Goal: Information Seeking & Learning: Learn about a topic

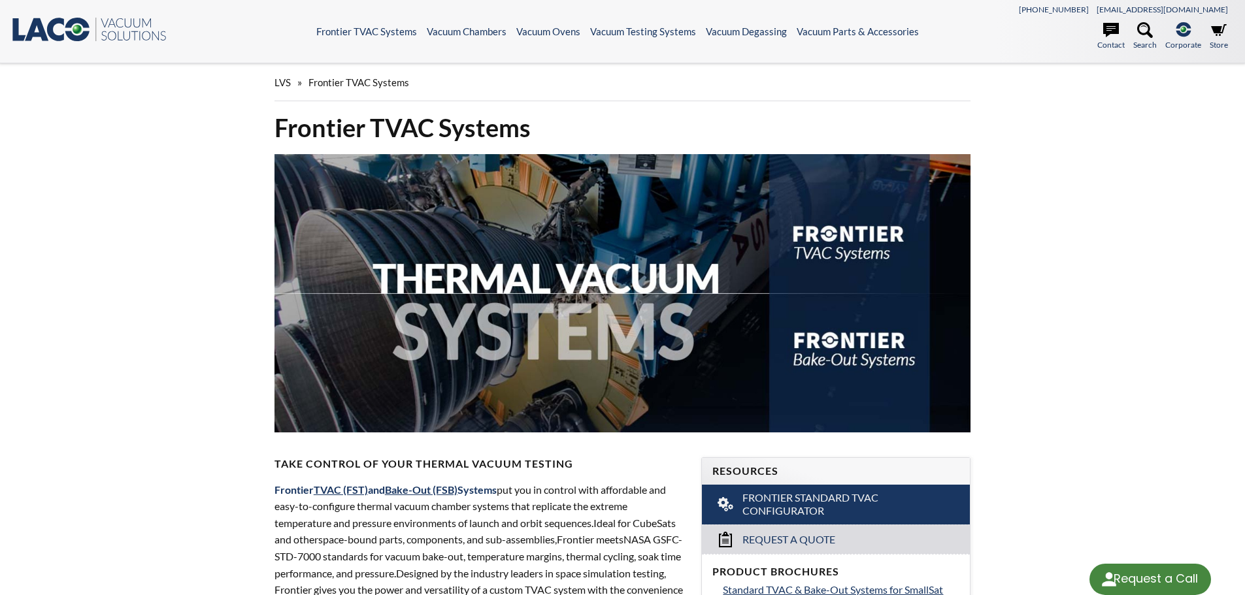
select select "Language Translate Widget"
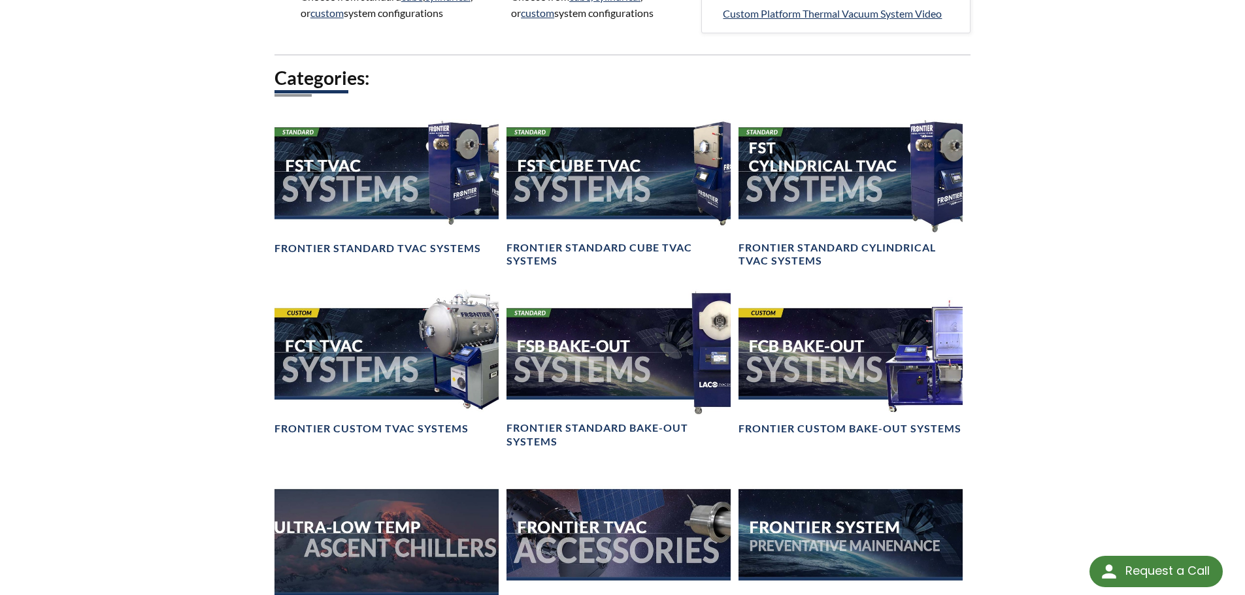
scroll to position [915, 0]
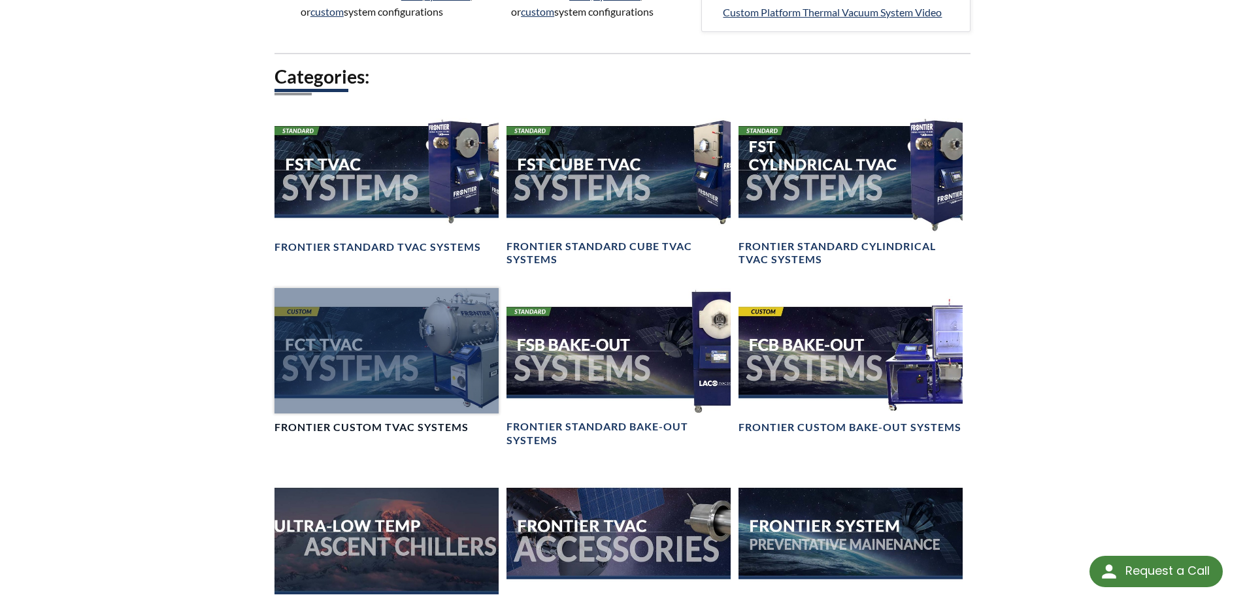
click at [442, 364] on div at bounding box center [387, 351] width 224 height 126
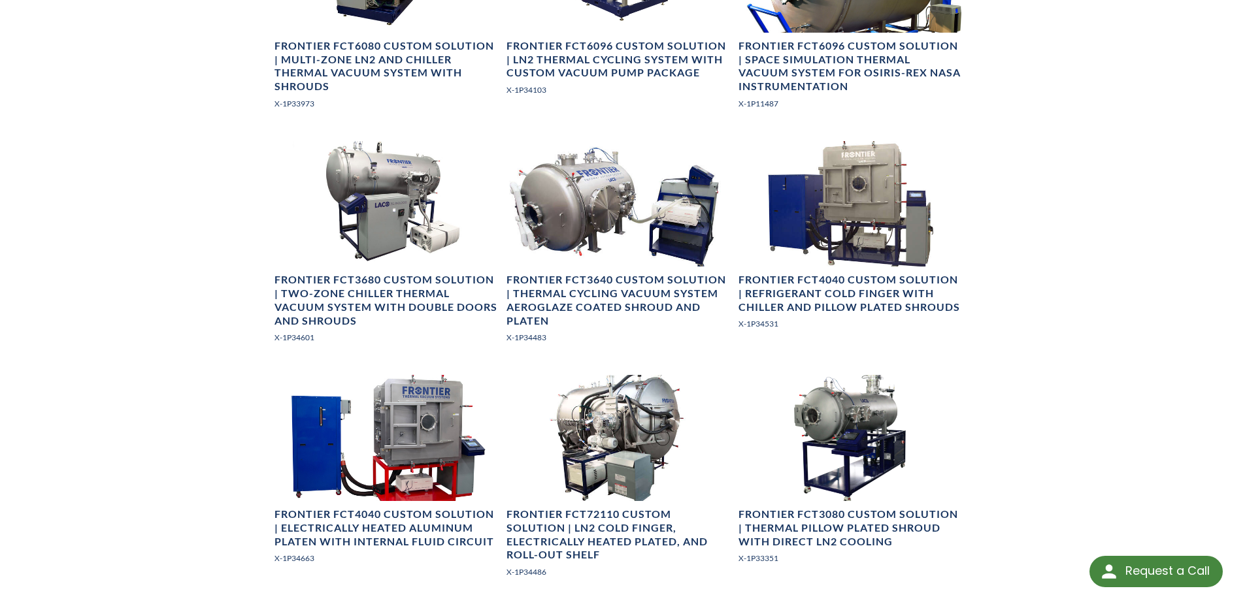
scroll to position [915, 0]
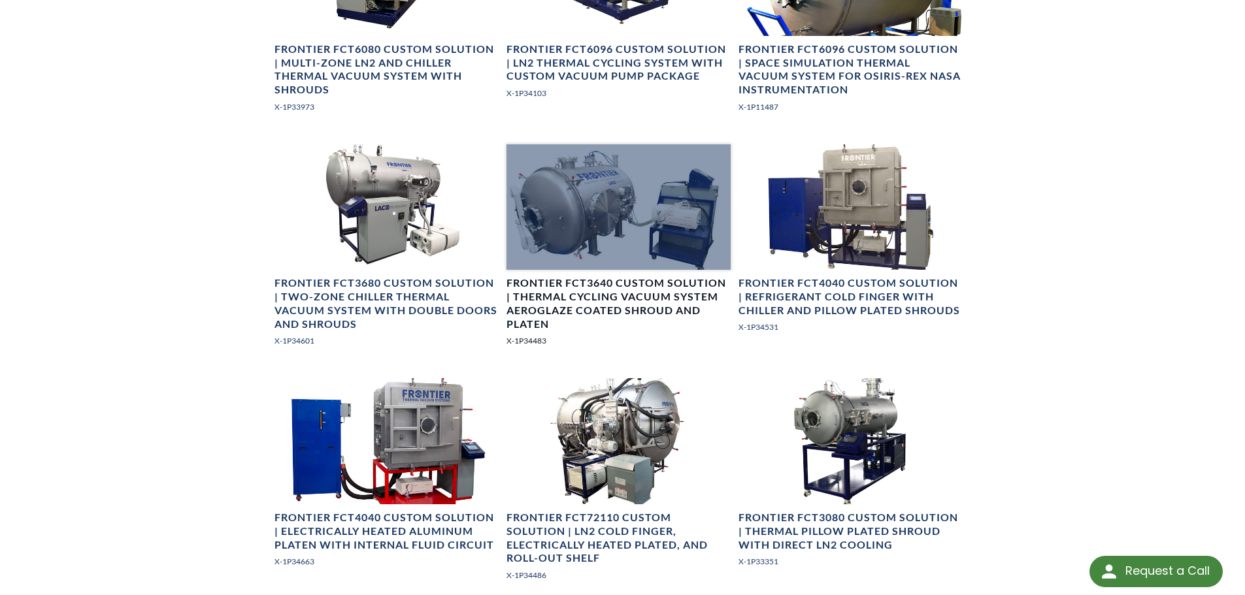
click at [648, 288] on h4 "Frontier FCT3640 Custom Solution | Thermal Cycling Vacuum System Aeroglaze Coat…" at bounding box center [619, 304] width 224 height 54
click at [640, 295] on h4 "Frontier FCT3640 Custom Solution | Thermal Cycling Vacuum System Aeroglaze Coat…" at bounding box center [619, 304] width 224 height 54
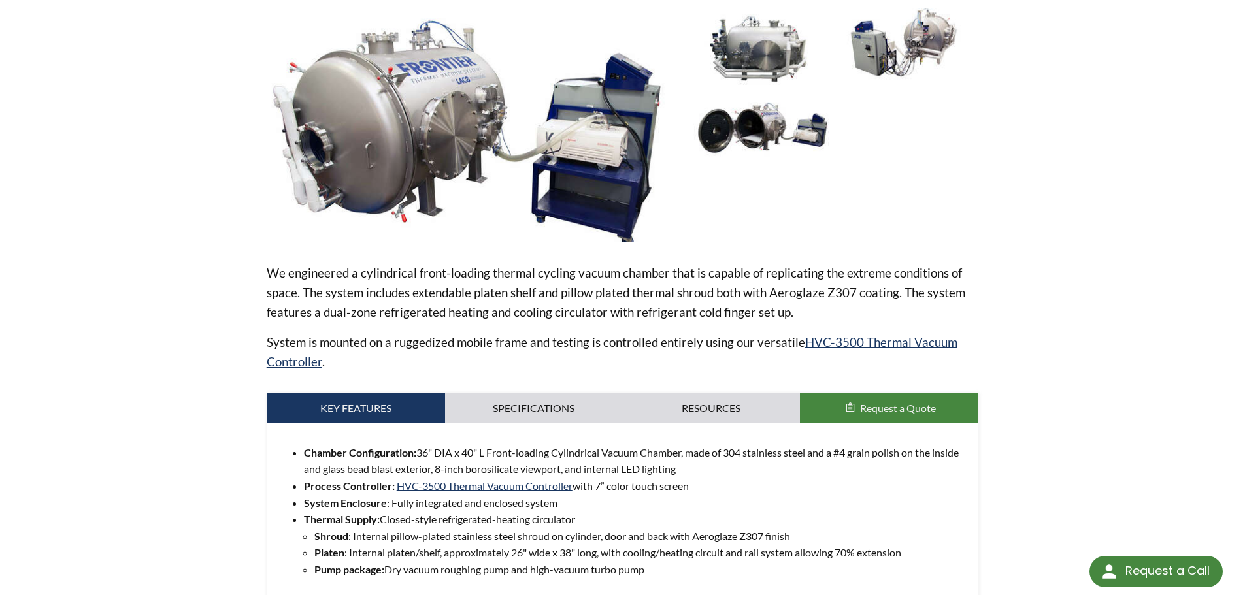
scroll to position [523, 0]
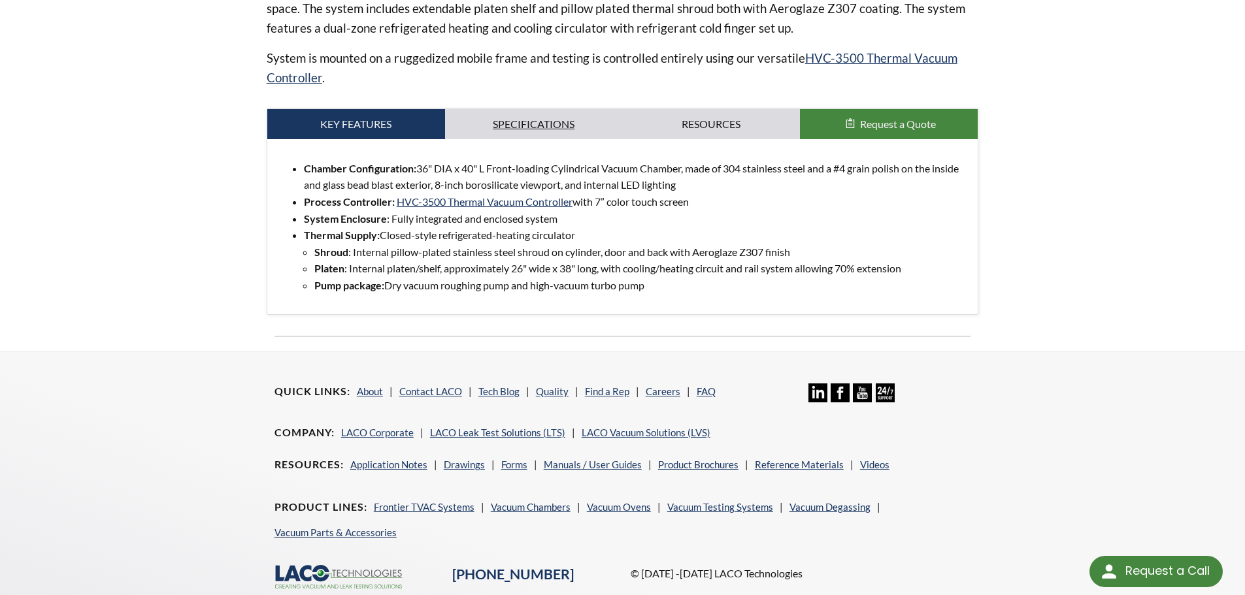
click at [569, 117] on link "Specifications" at bounding box center [534, 124] width 178 height 30
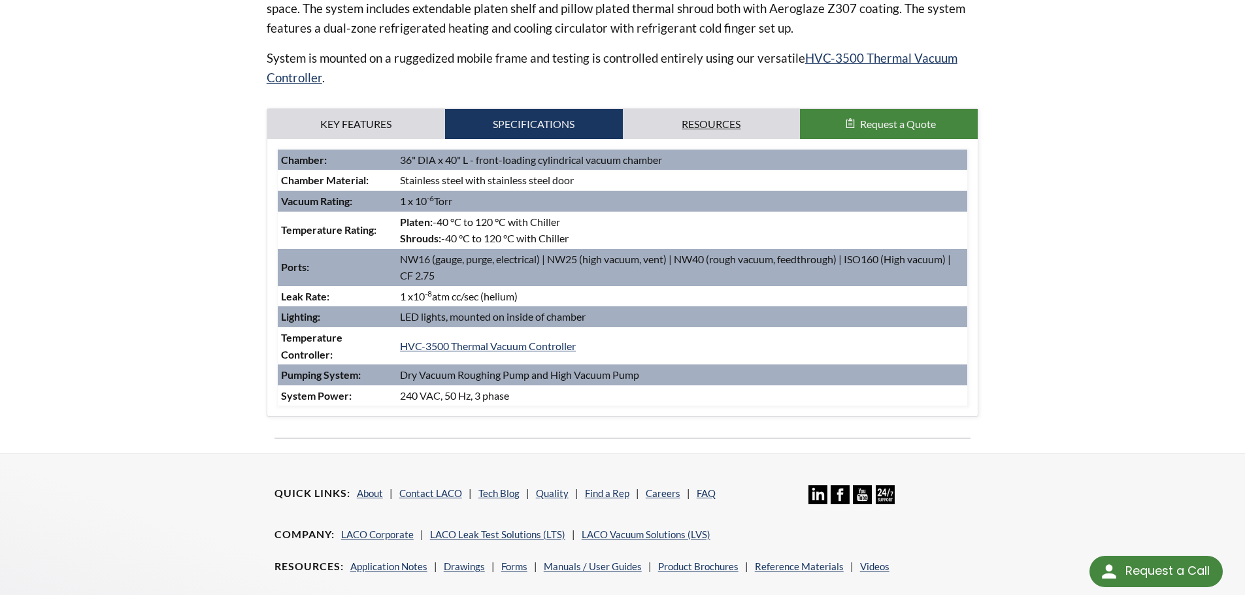
click at [713, 128] on link "Resources" at bounding box center [712, 124] width 178 height 30
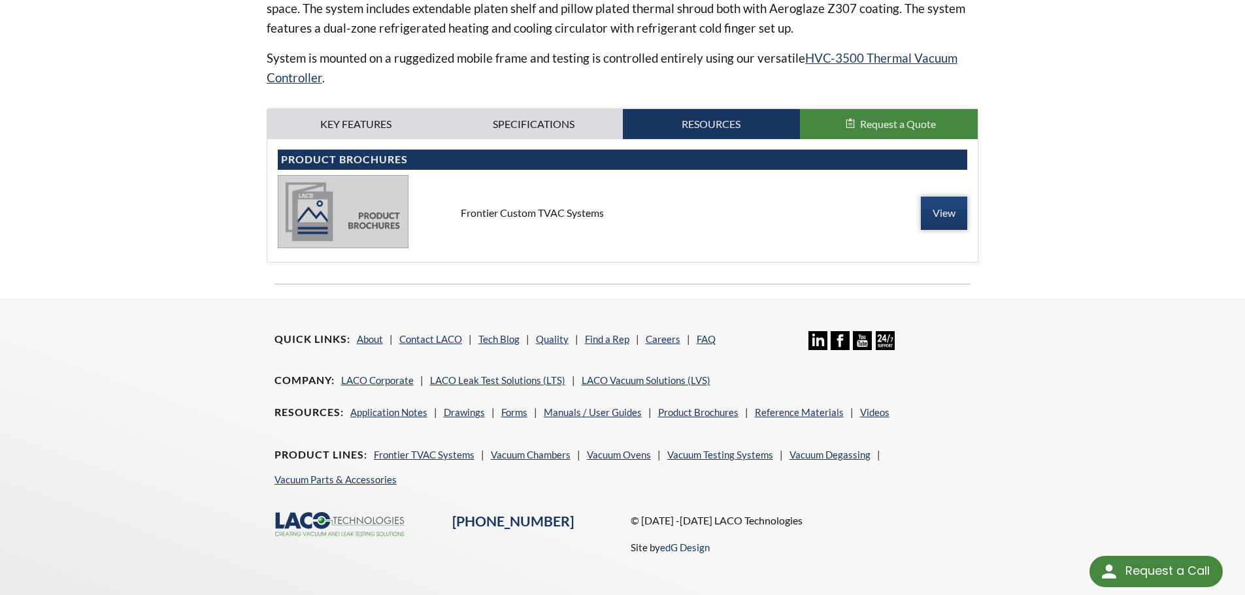
click at [941, 210] on link "View" at bounding box center [944, 213] width 46 height 33
click at [548, 119] on link "Specifications" at bounding box center [534, 124] width 178 height 30
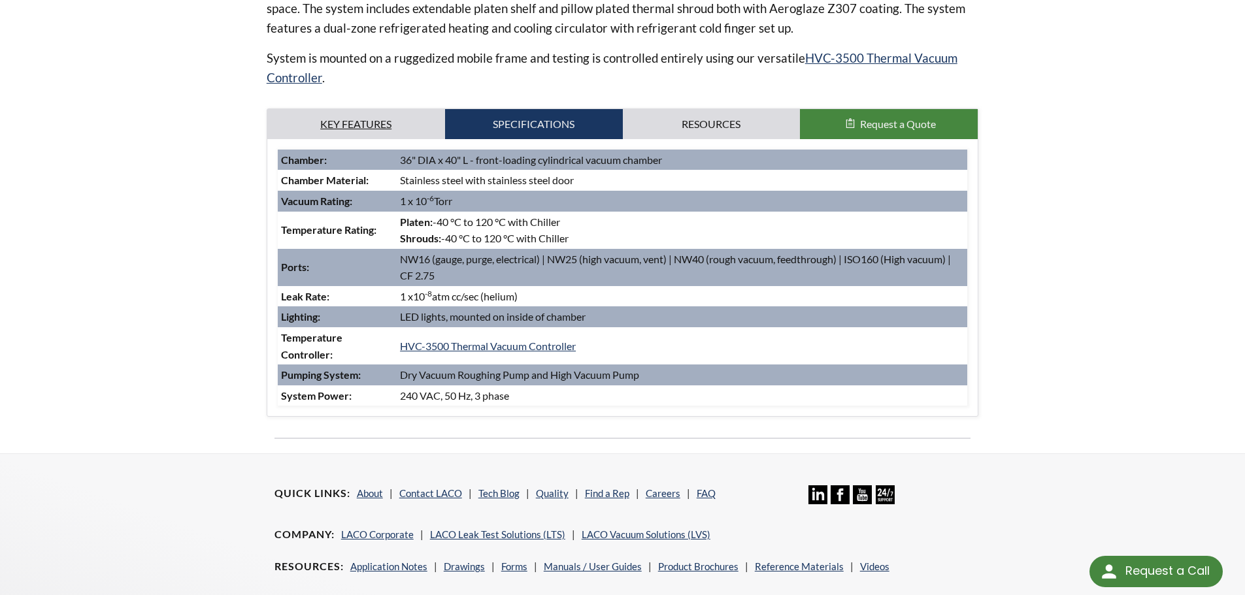
click at [384, 127] on link "Key Features" at bounding box center [356, 124] width 178 height 30
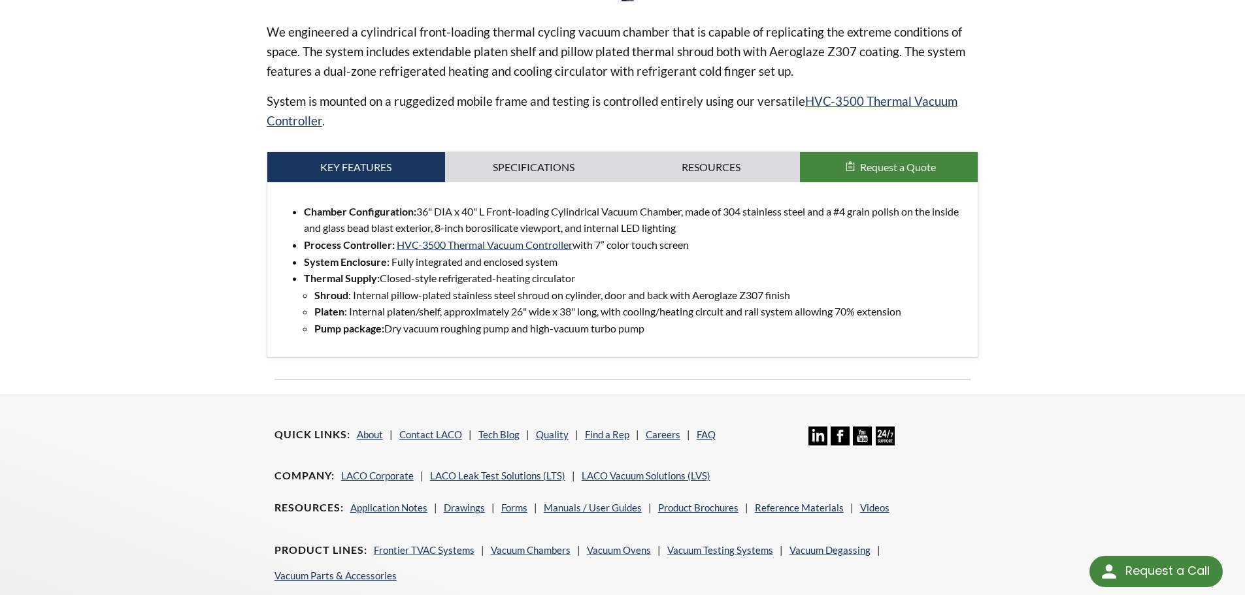
scroll to position [0, 0]
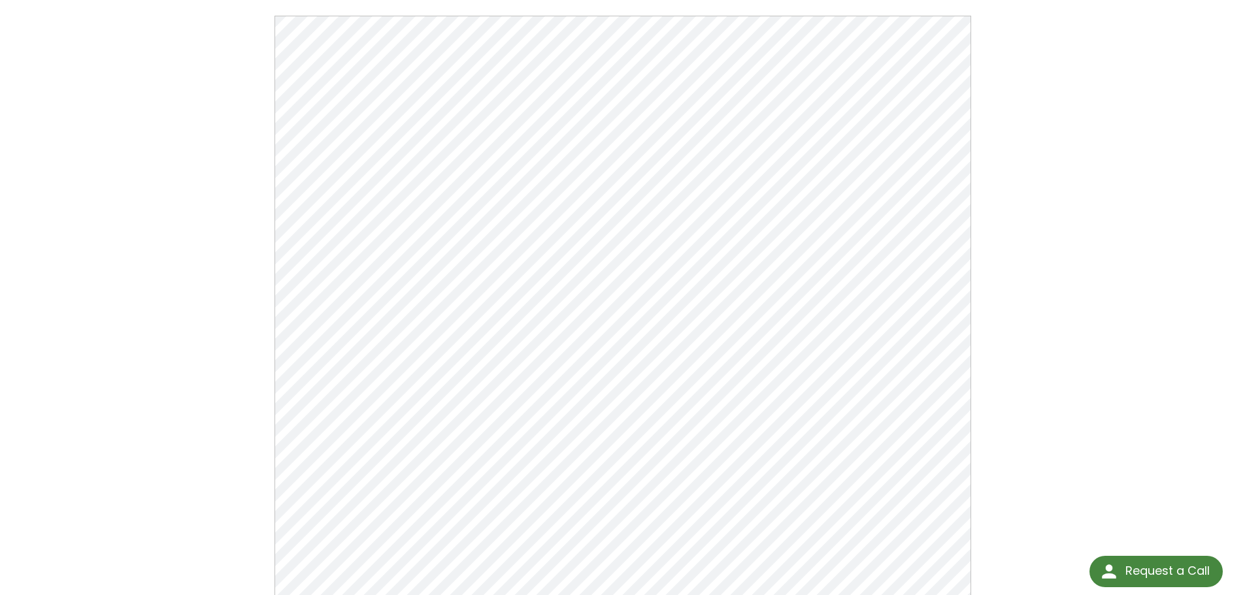
scroll to position [40, 0]
